Goal: Navigation & Orientation: Find specific page/section

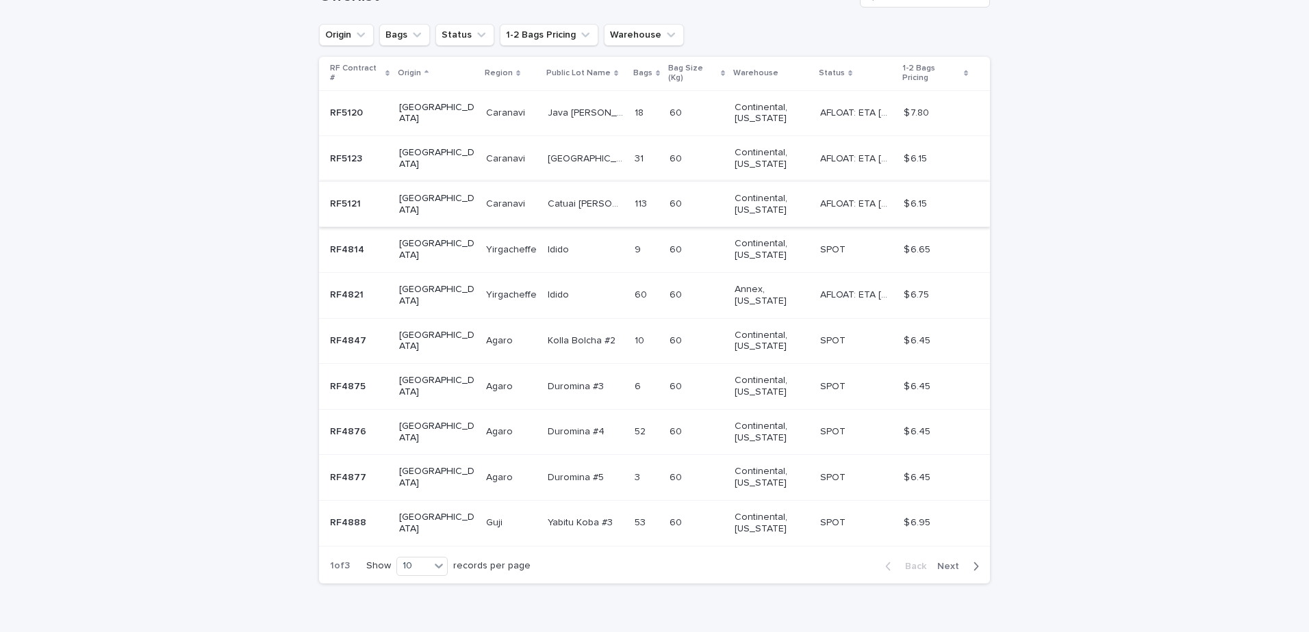
scroll to position [265, 0]
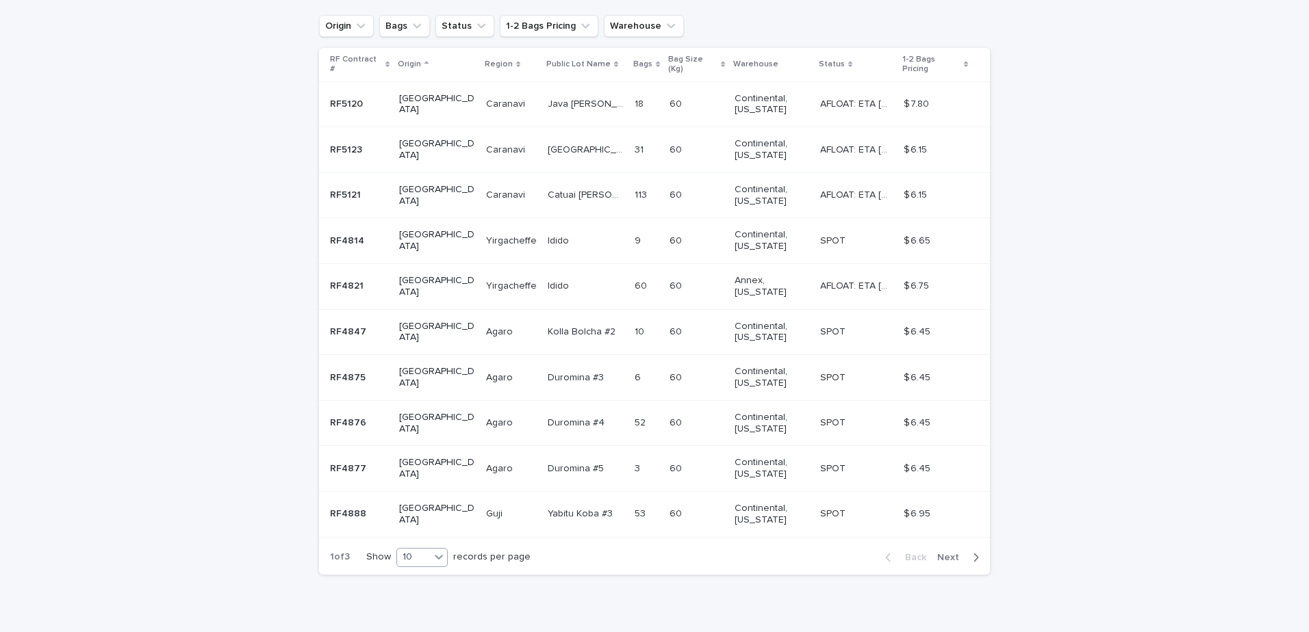
click at [439, 550] on icon at bounding box center [439, 557] width 14 height 14
click at [424, 586] on div "30" at bounding box center [419, 587] width 50 height 16
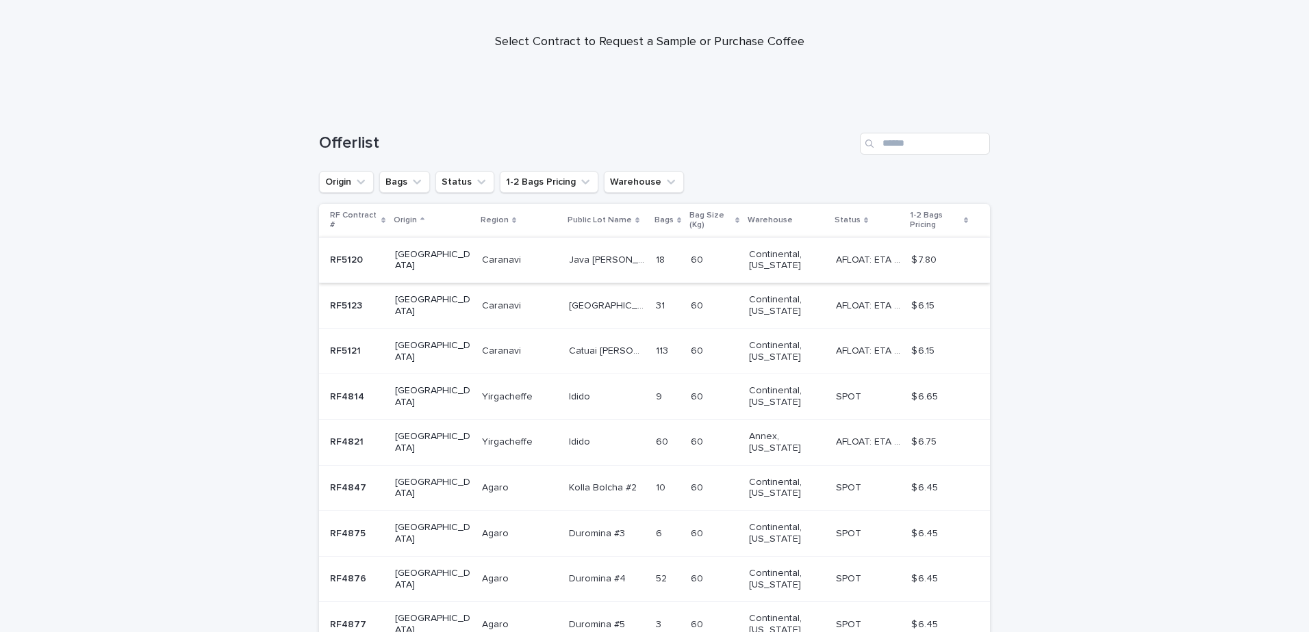
scroll to position [0, 0]
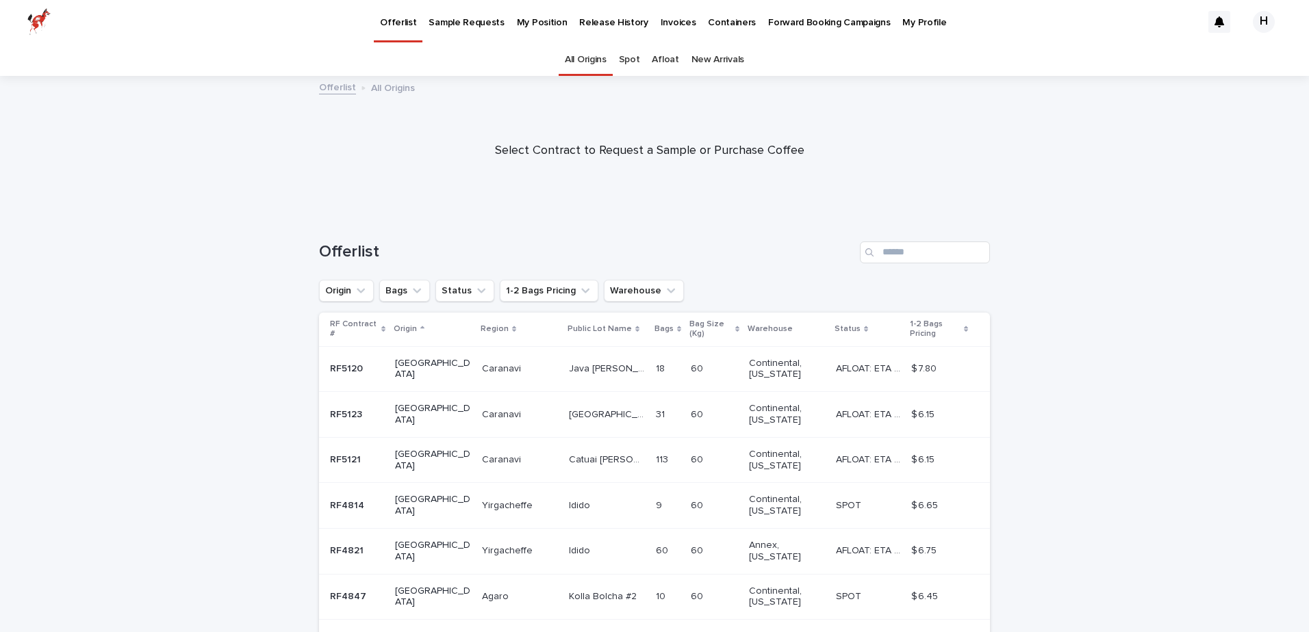
click at [652, 59] on link "Afloat" at bounding box center [665, 60] width 27 height 32
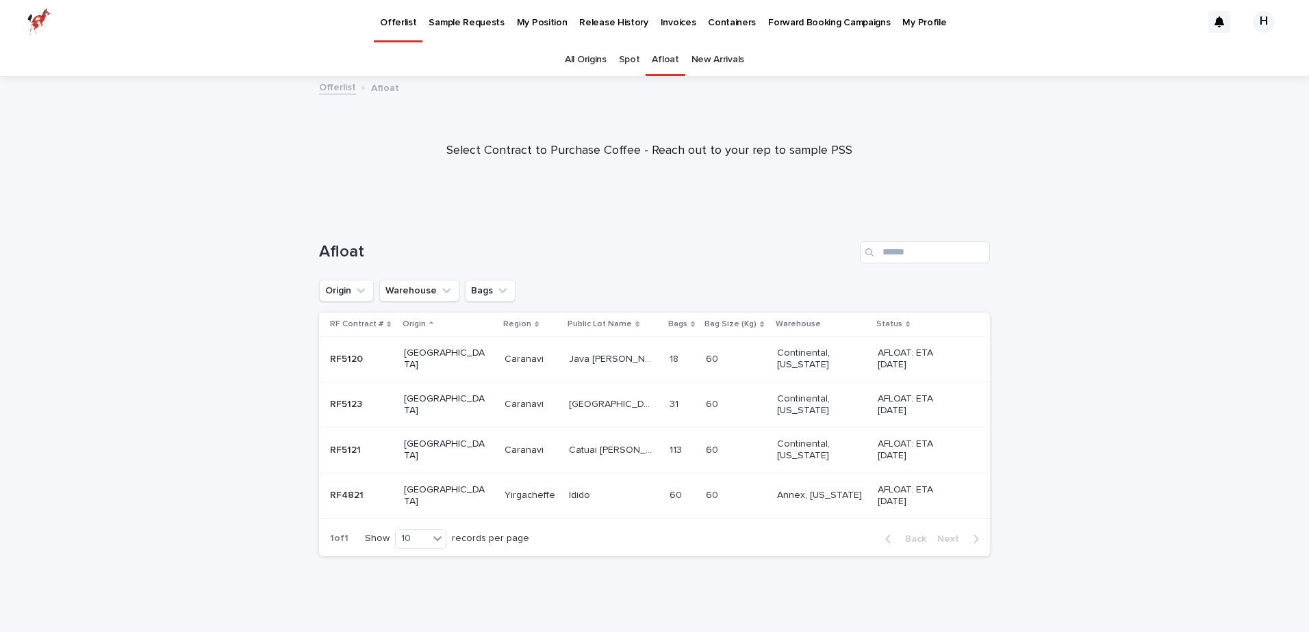
click at [628, 58] on link "Spot" at bounding box center [629, 60] width 21 height 32
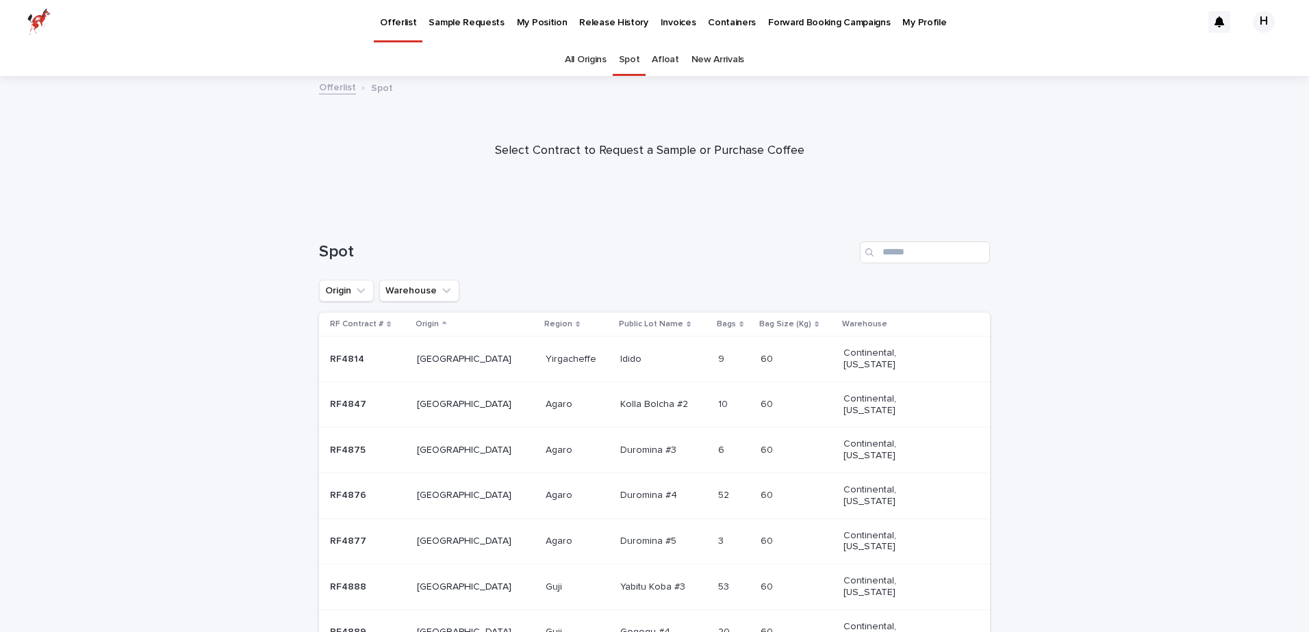
click at [699, 59] on link "New Arrivals" at bounding box center [717, 60] width 53 height 32
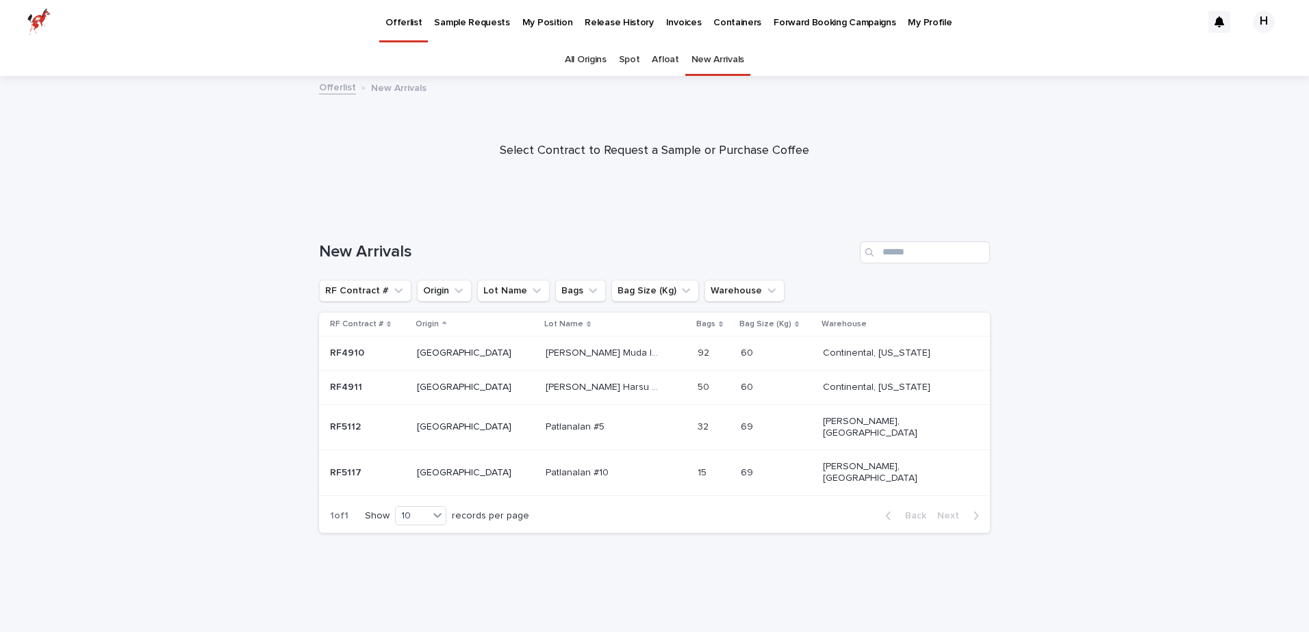
click at [659, 64] on link "Afloat" at bounding box center [665, 60] width 27 height 32
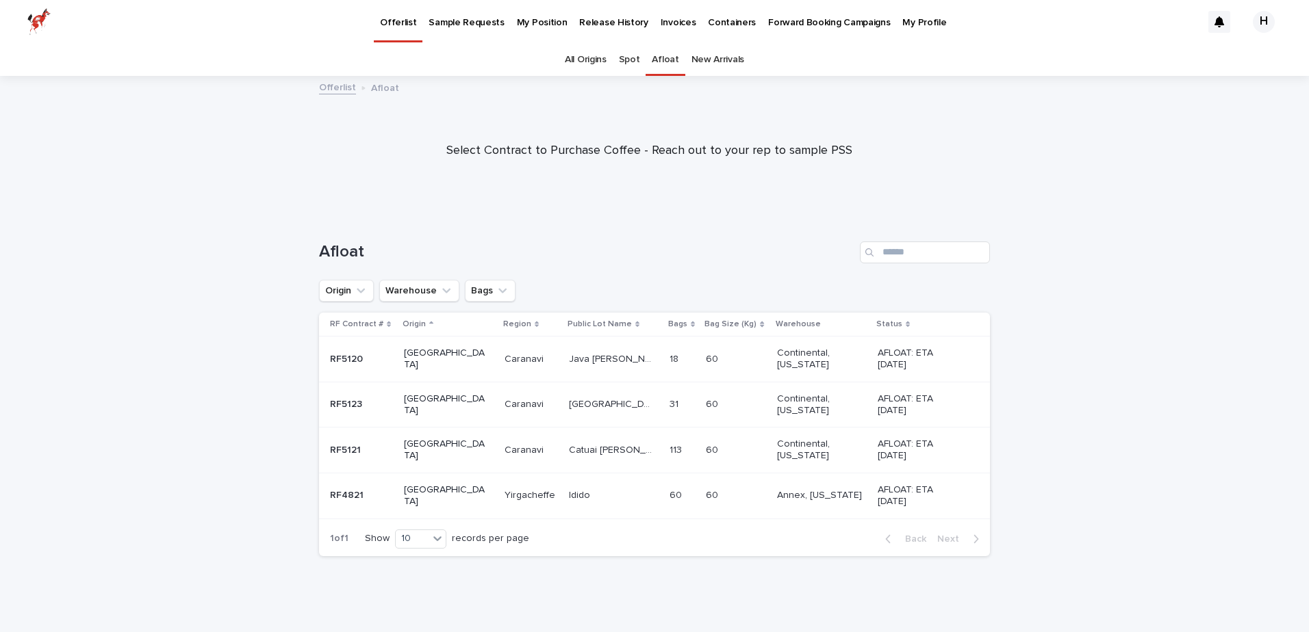
click at [567, 65] on link "All Origins" at bounding box center [586, 60] width 42 height 32
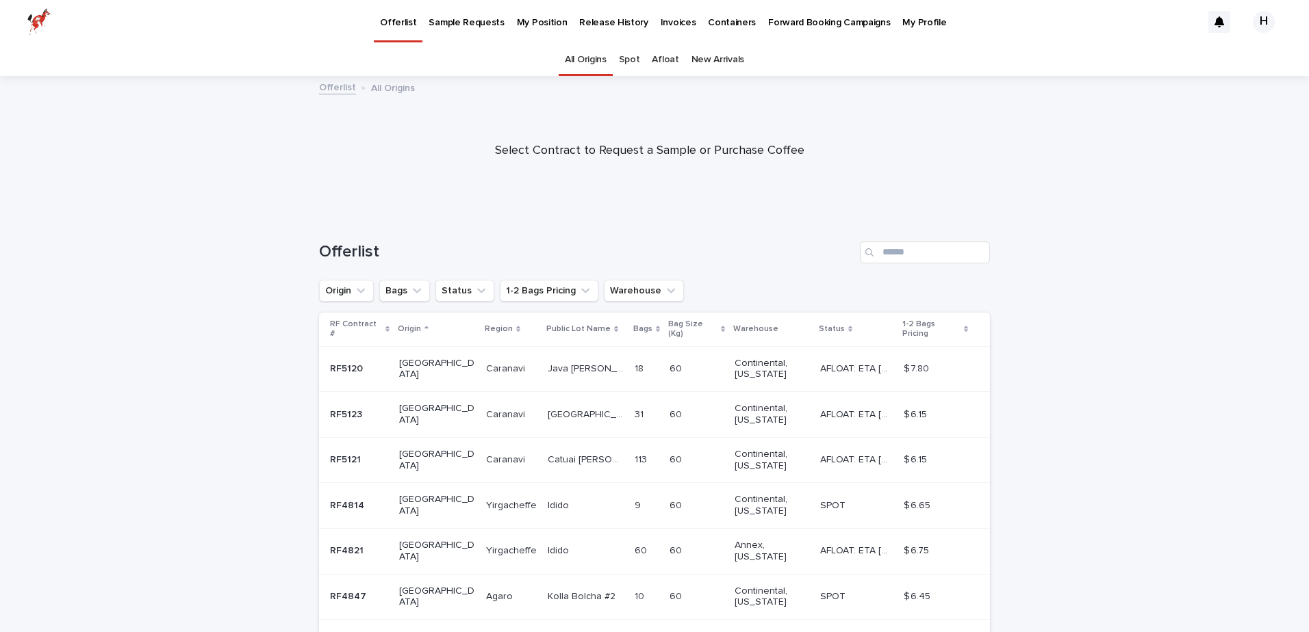
click at [1253, 16] on div "H" at bounding box center [1264, 22] width 22 height 22
click at [967, 75] on div "All Origins Spot Afloat New Arrivals" at bounding box center [654, 60] width 1309 height 32
click at [772, 18] on div at bounding box center [654, 22] width 1309 height 44
click at [772, 18] on p "Forward Booking Campaigns" at bounding box center [829, 14] width 122 height 29
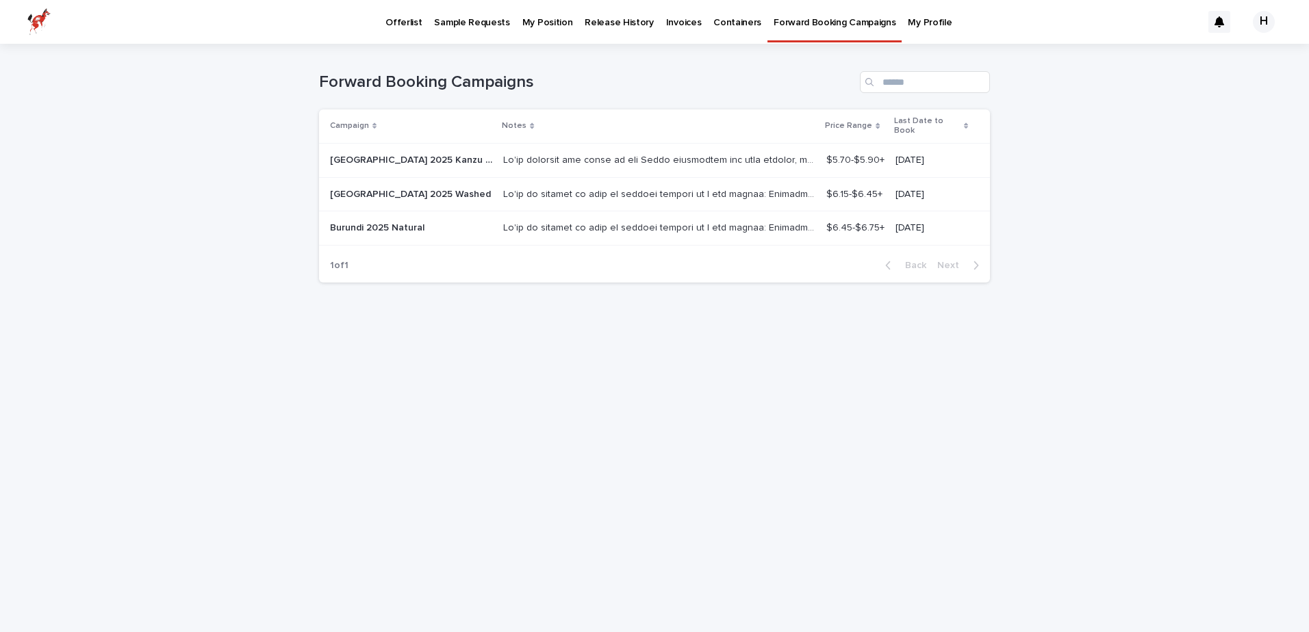
click at [726, 27] on p "Containers" at bounding box center [737, 14] width 48 height 29
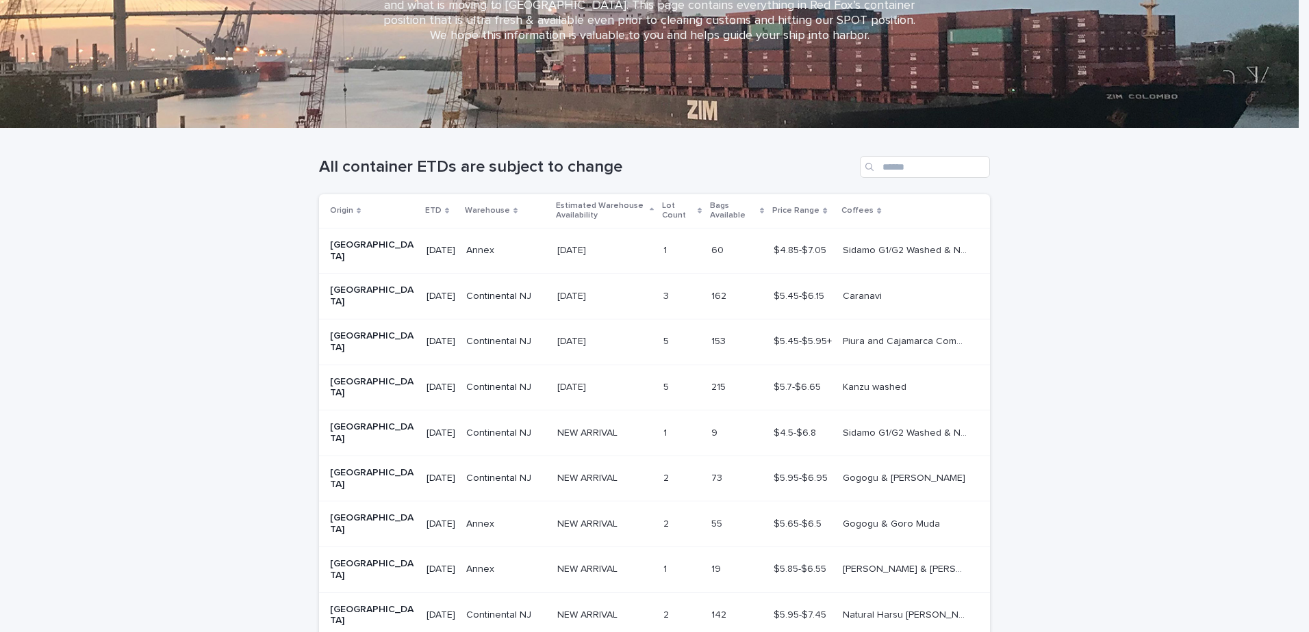
scroll to position [254, 0]
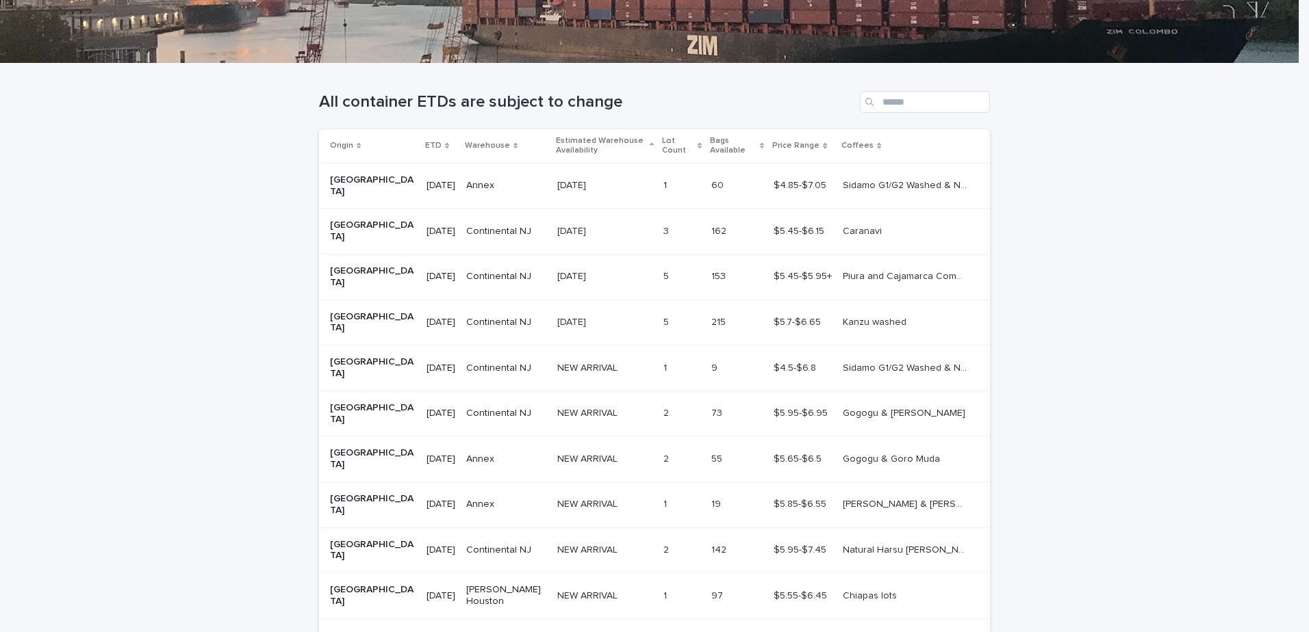
click at [949, 632] on span "Next" at bounding box center [952, 640] width 30 height 10
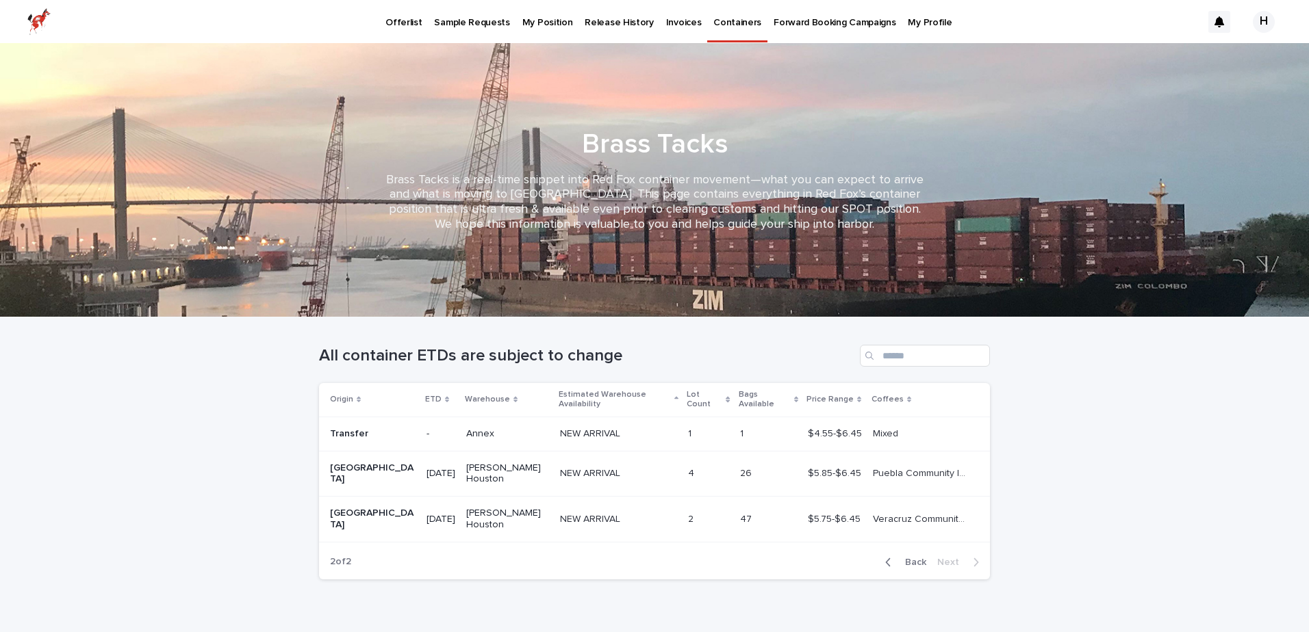
click at [895, 557] on div "button" at bounding box center [891, 563] width 12 height 12
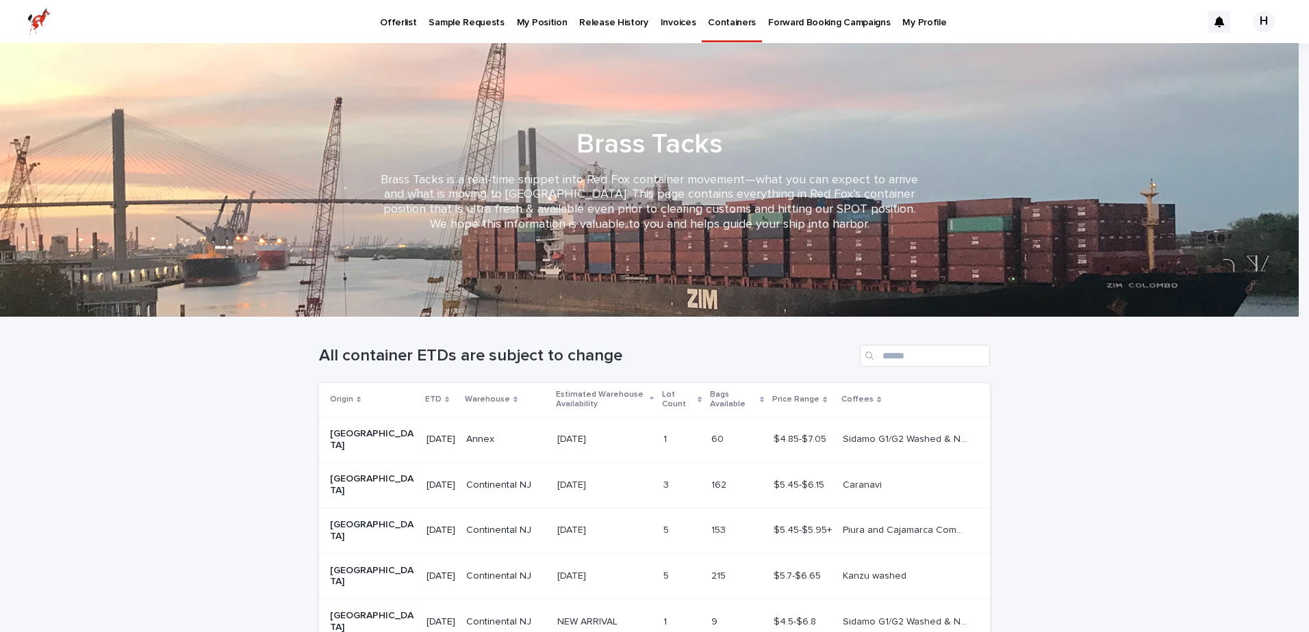
click at [534, 14] on p "My Position" at bounding box center [542, 14] width 51 height 29
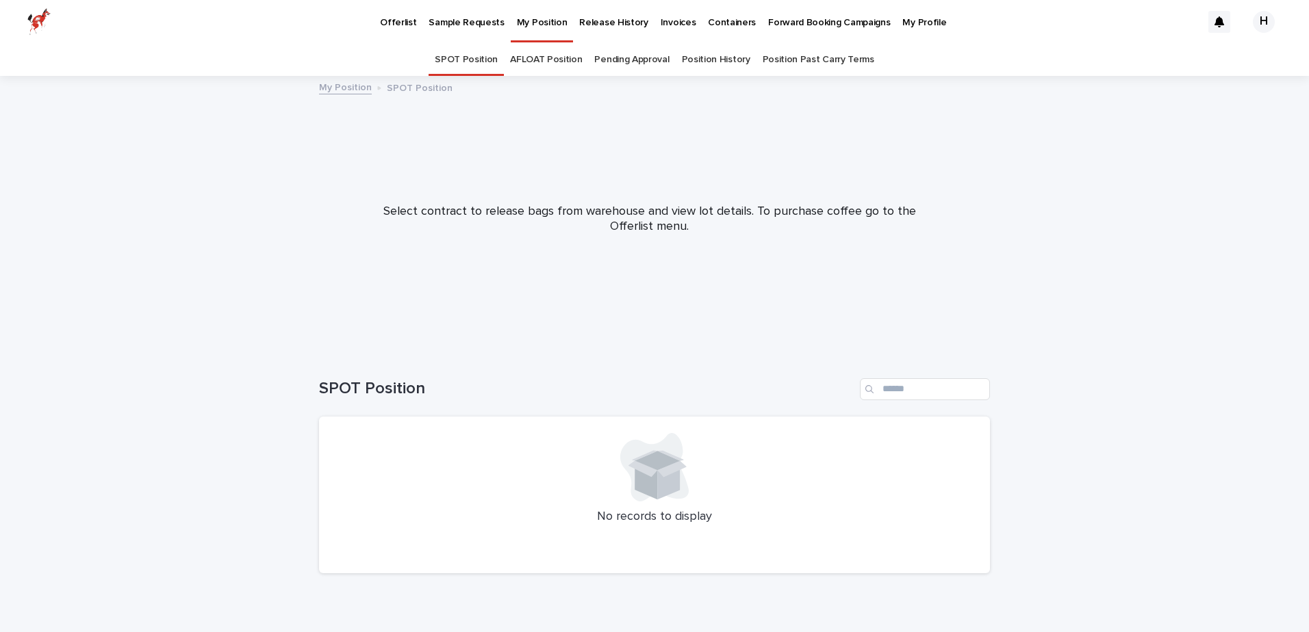
click at [406, 35] on link "Offerlist" at bounding box center [398, 21] width 49 height 42
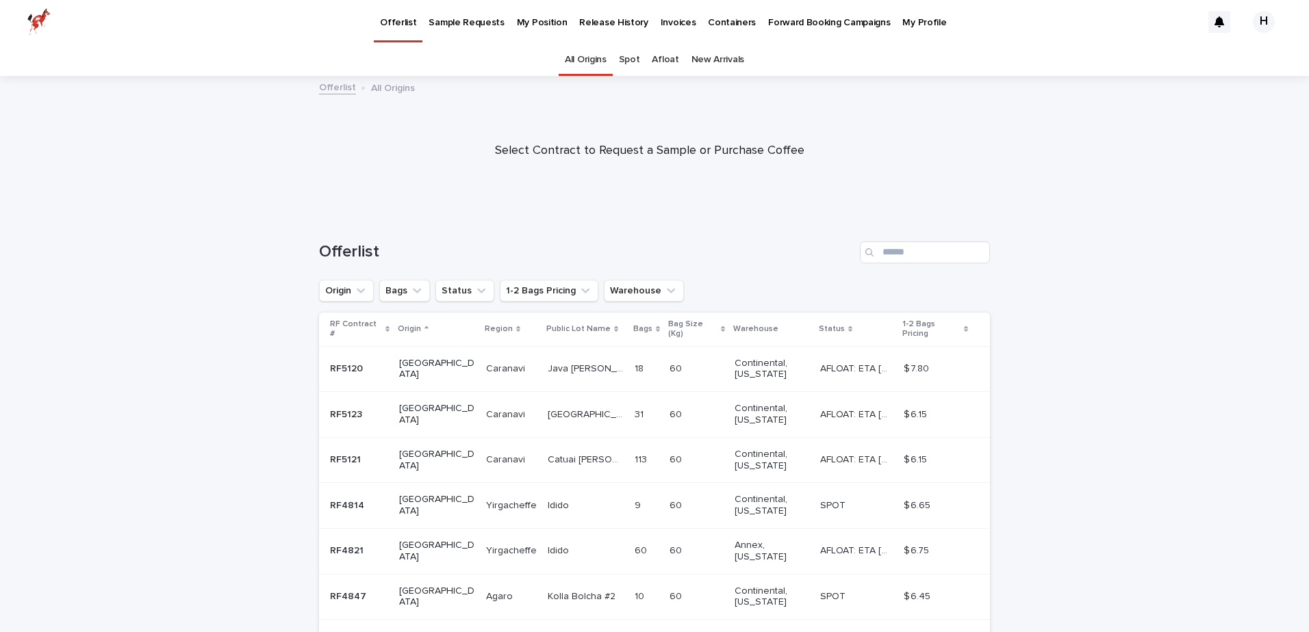
click at [493, 17] on p "Sample Requests" at bounding box center [466, 14] width 75 height 29
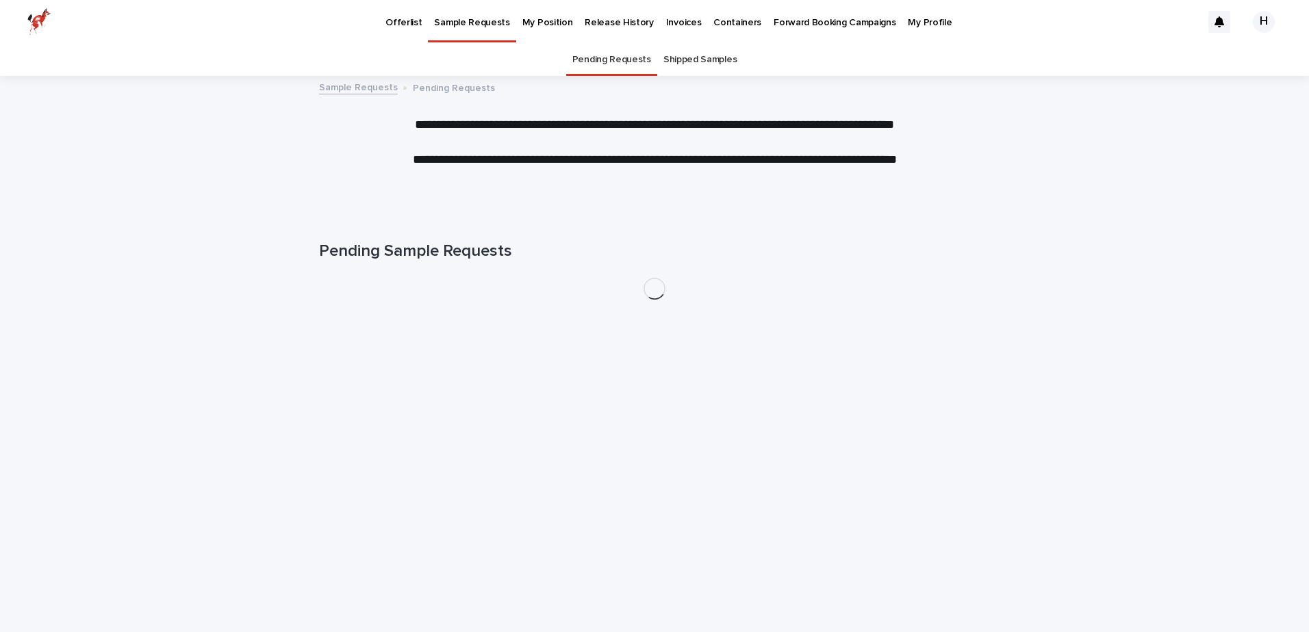
click at [525, 23] on p "My Position" at bounding box center [547, 14] width 51 height 29
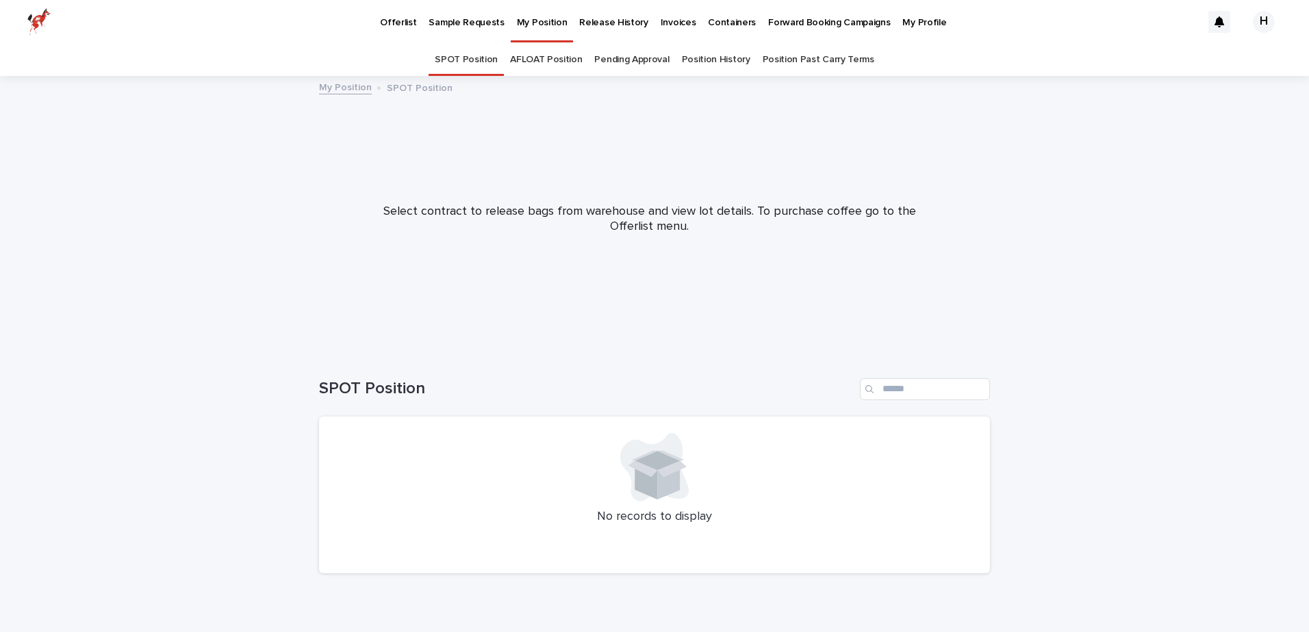
click at [654, 59] on link "Pending Approval" at bounding box center [631, 60] width 75 height 32
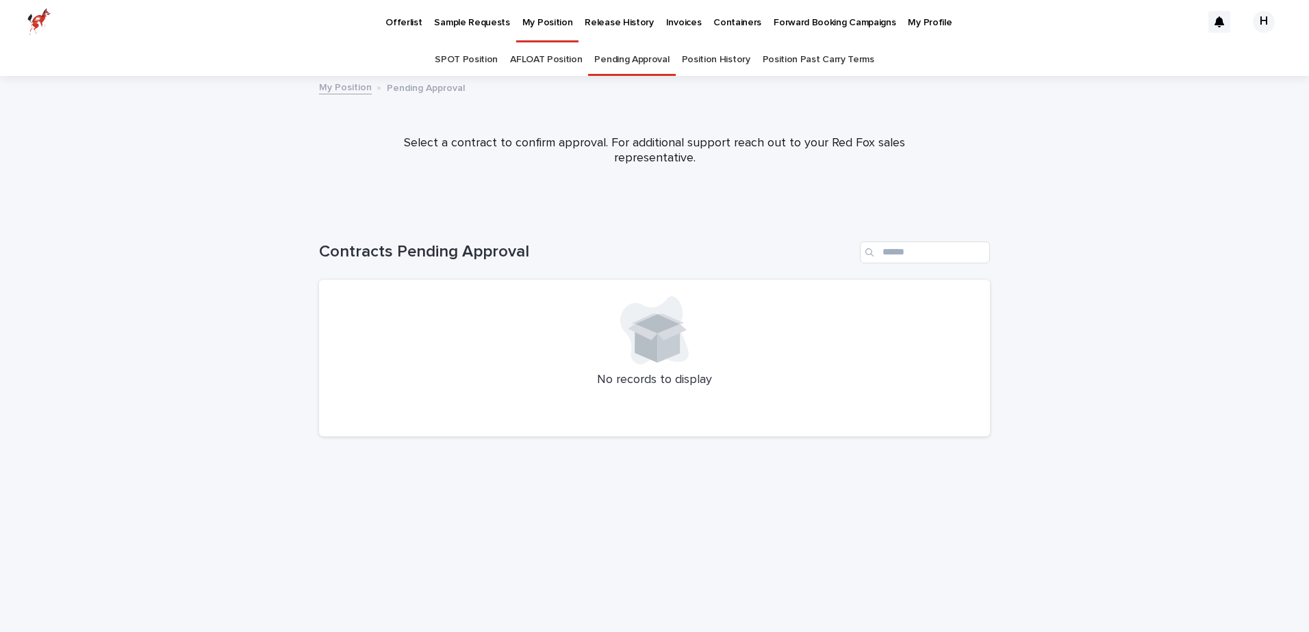
click at [550, 63] on link "AFLOAT Position" at bounding box center [546, 60] width 72 height 32
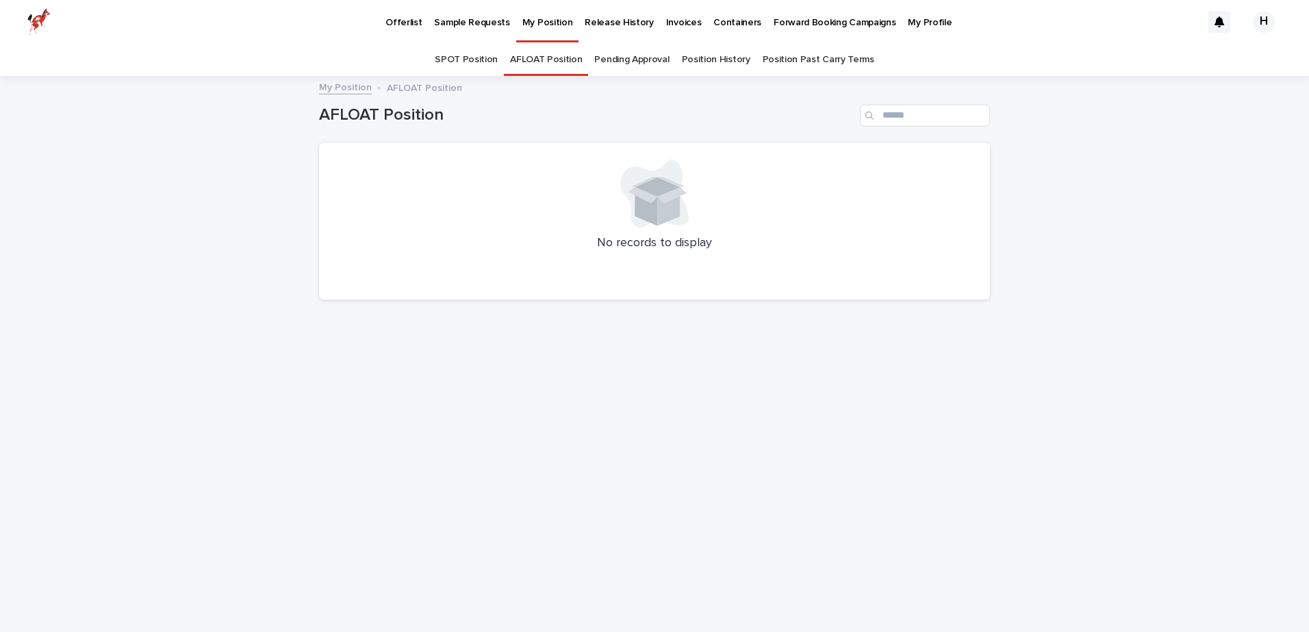
click at [434, 18] on p "Sample Requests" at bounding box center [471, 14] width 75 height 29
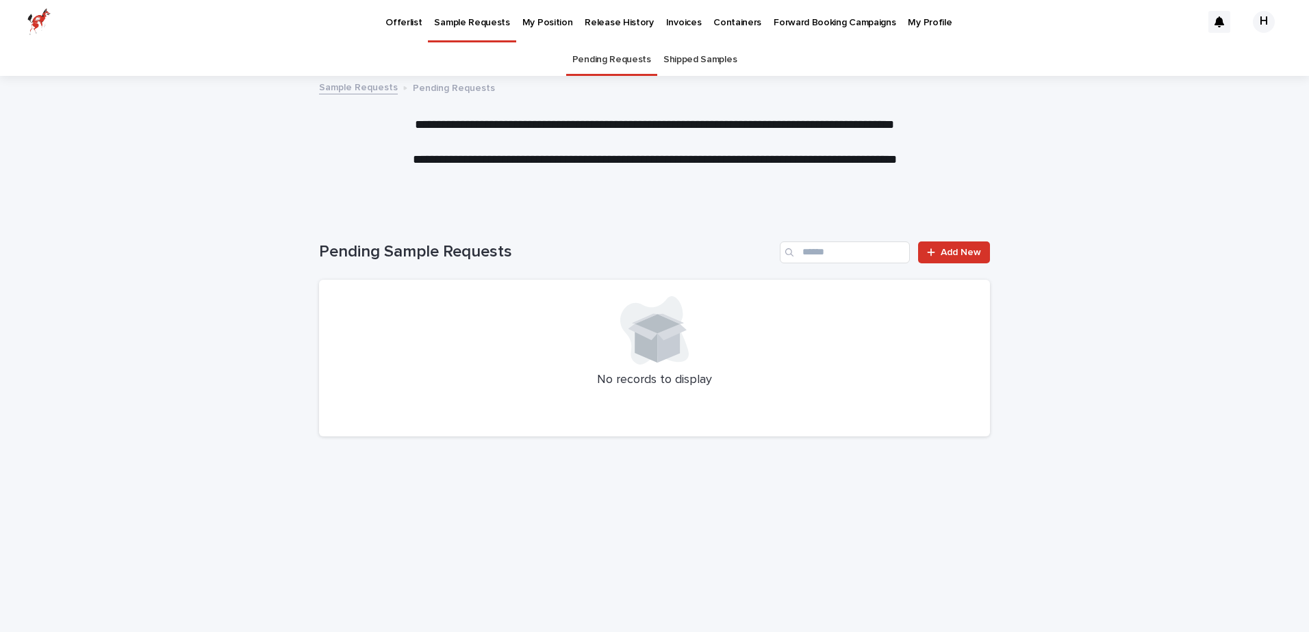
click at [400, 21] on p "Offerlist" at bounding box center [403, 14] width 36 height 29
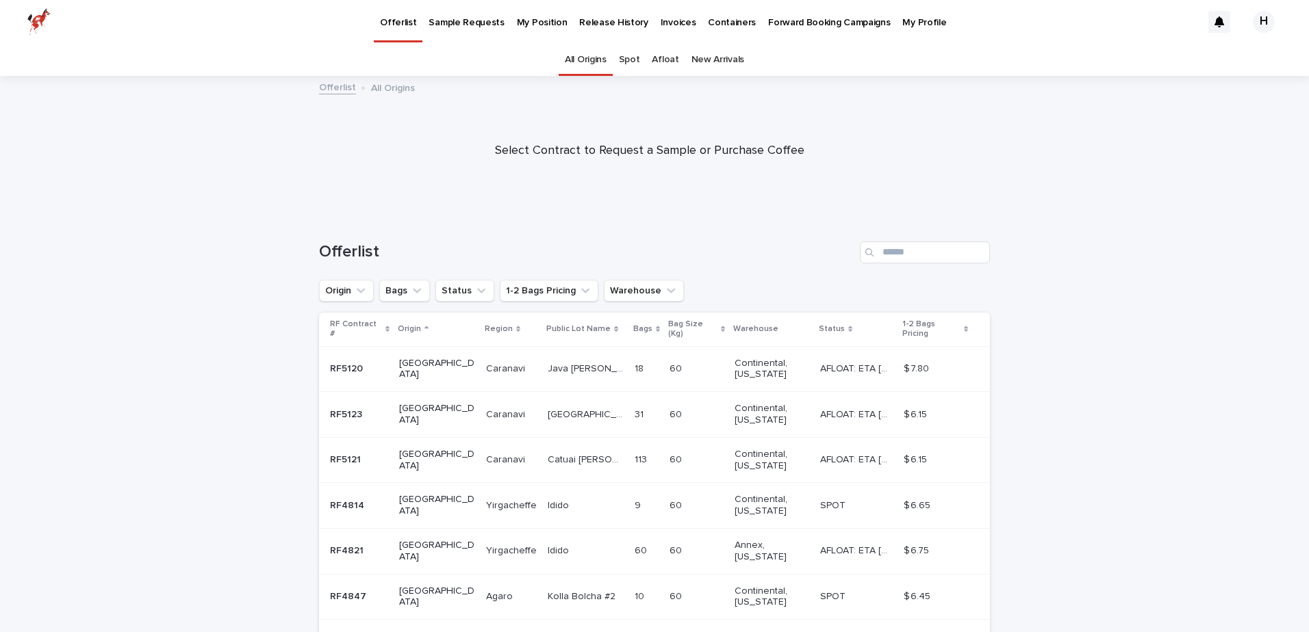
click at [430, 463] on td "[GEOGRAPHIC_DATA]" at bounding box center [437, 460] width 87 height 46
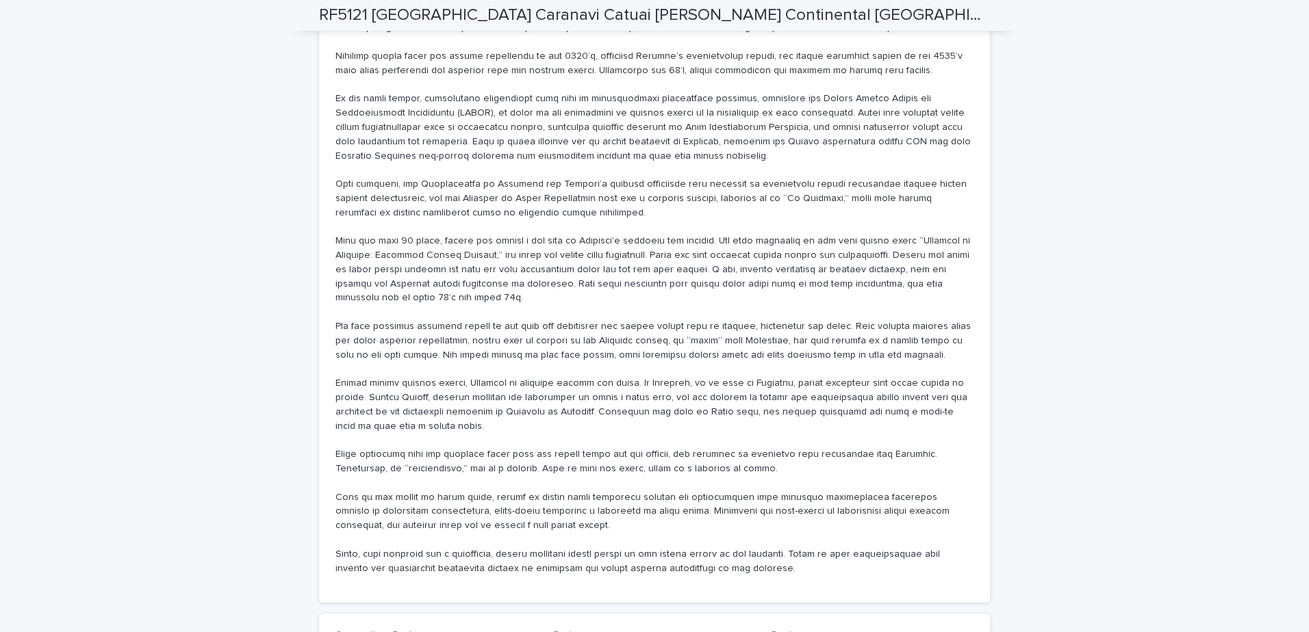
scroll to position [548, 0]
